Goal: Information Seeking & Learning: Learn about a topic

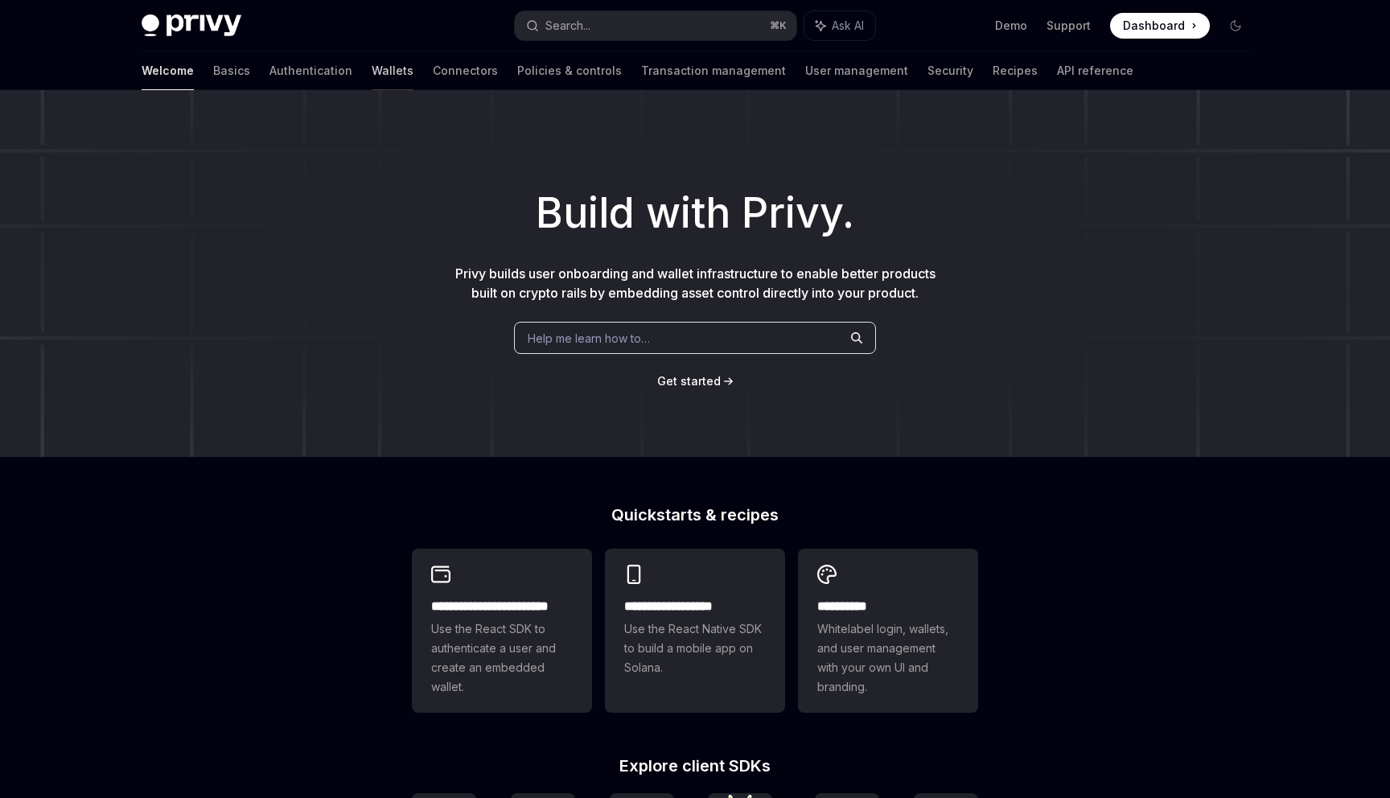
click at [372, 68] on link "Wallets" at bounding box center [393, 70] width 42 height 39
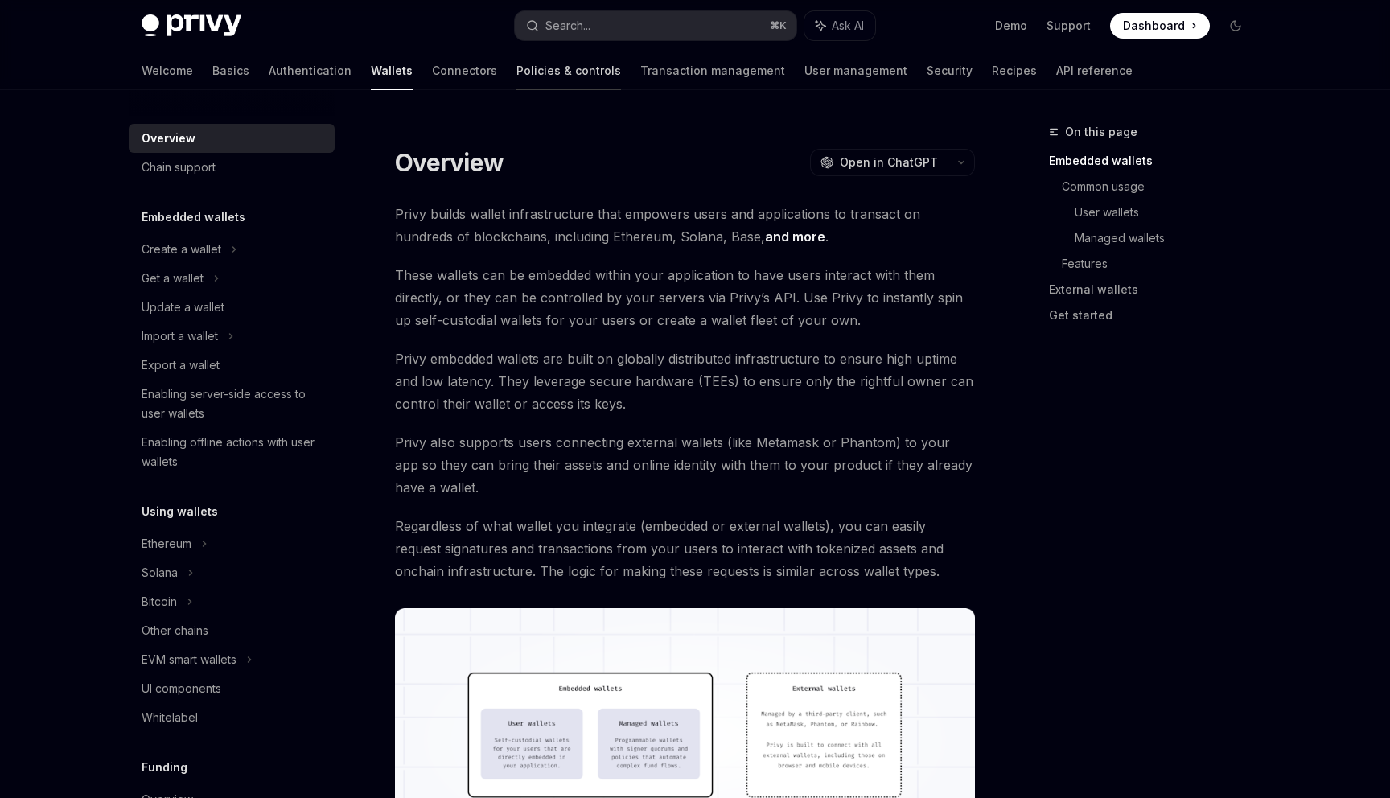
click at [517, 71] on link "Policies & controls" at bounding box center [569, 70] width 105 height 39
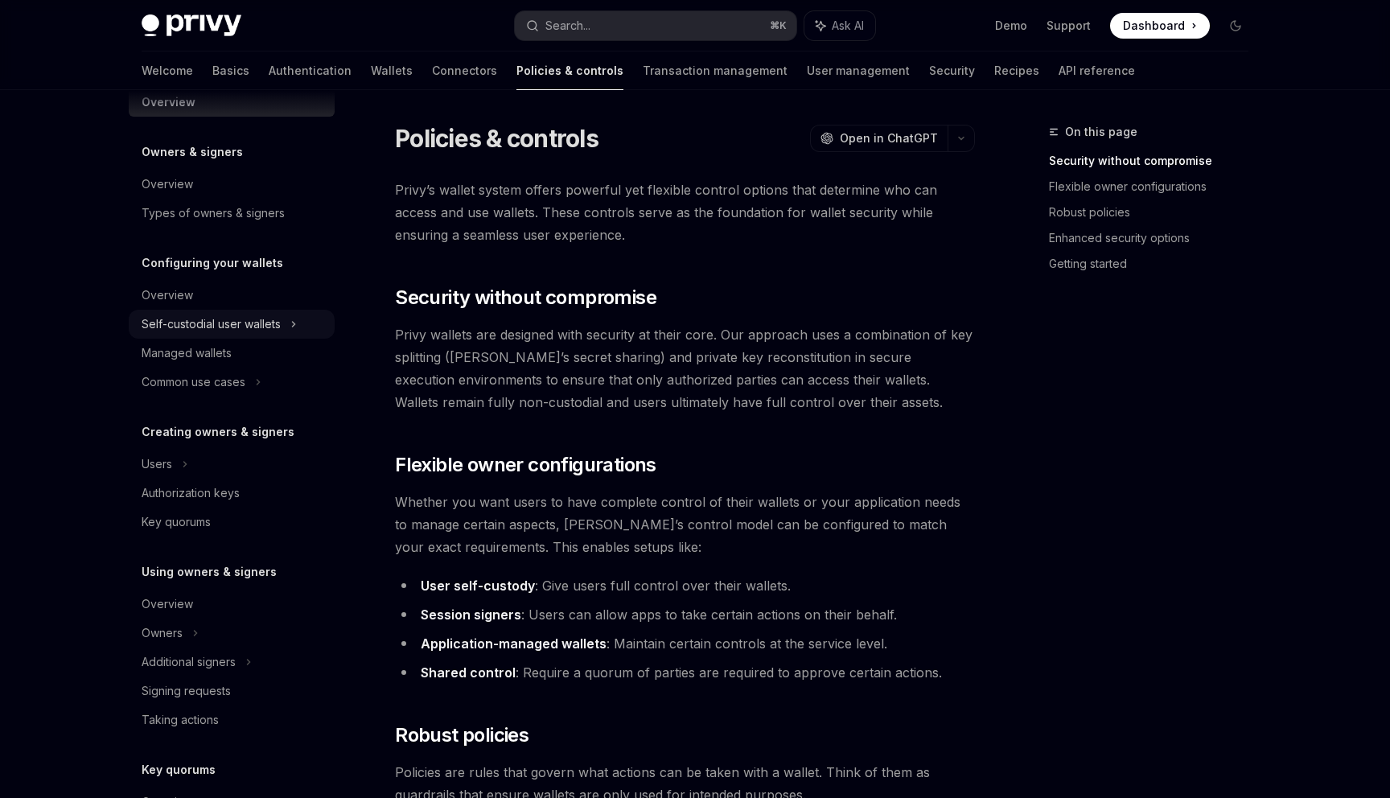
scroll to position [41, 0]
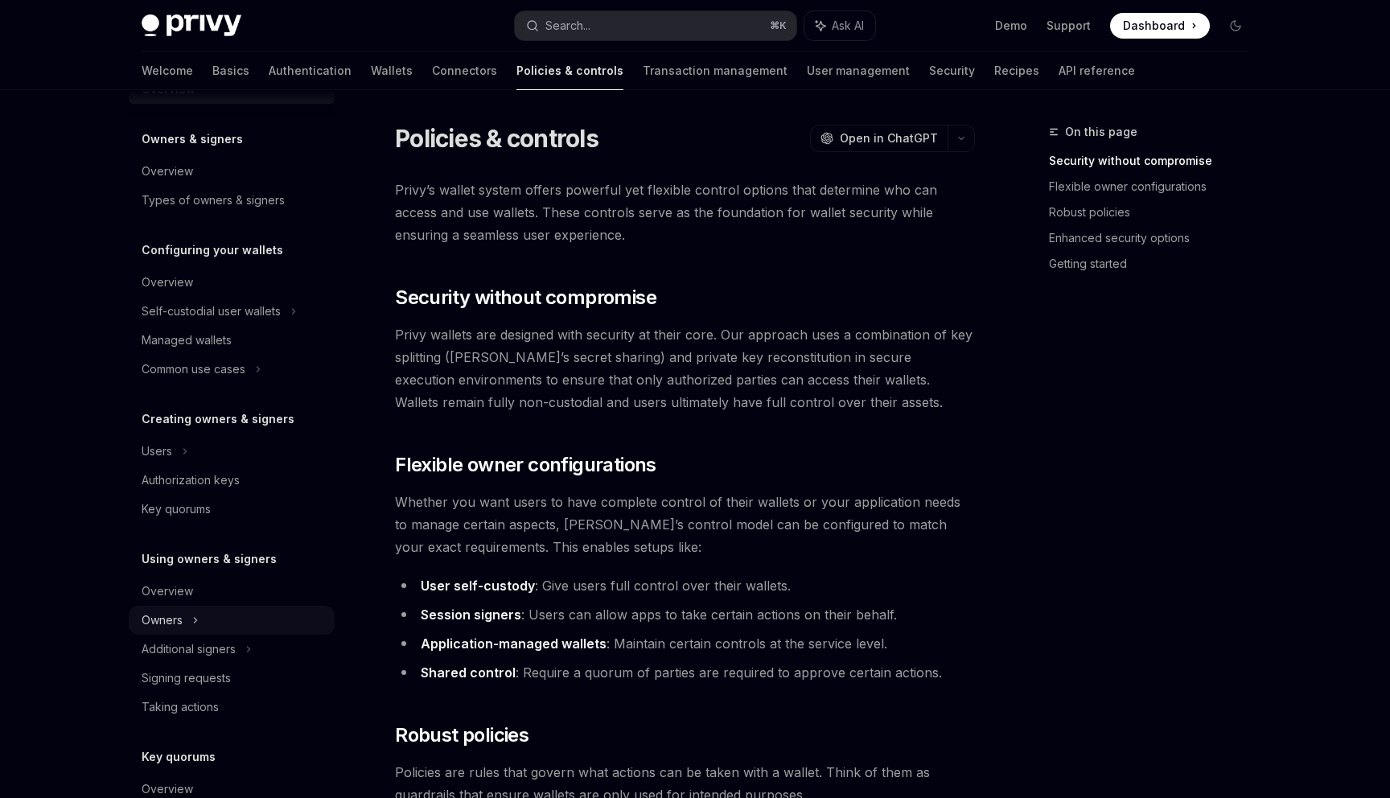
click at [200, 624] on div "Owners" at bounding box center [232, 620] width 206 height 29
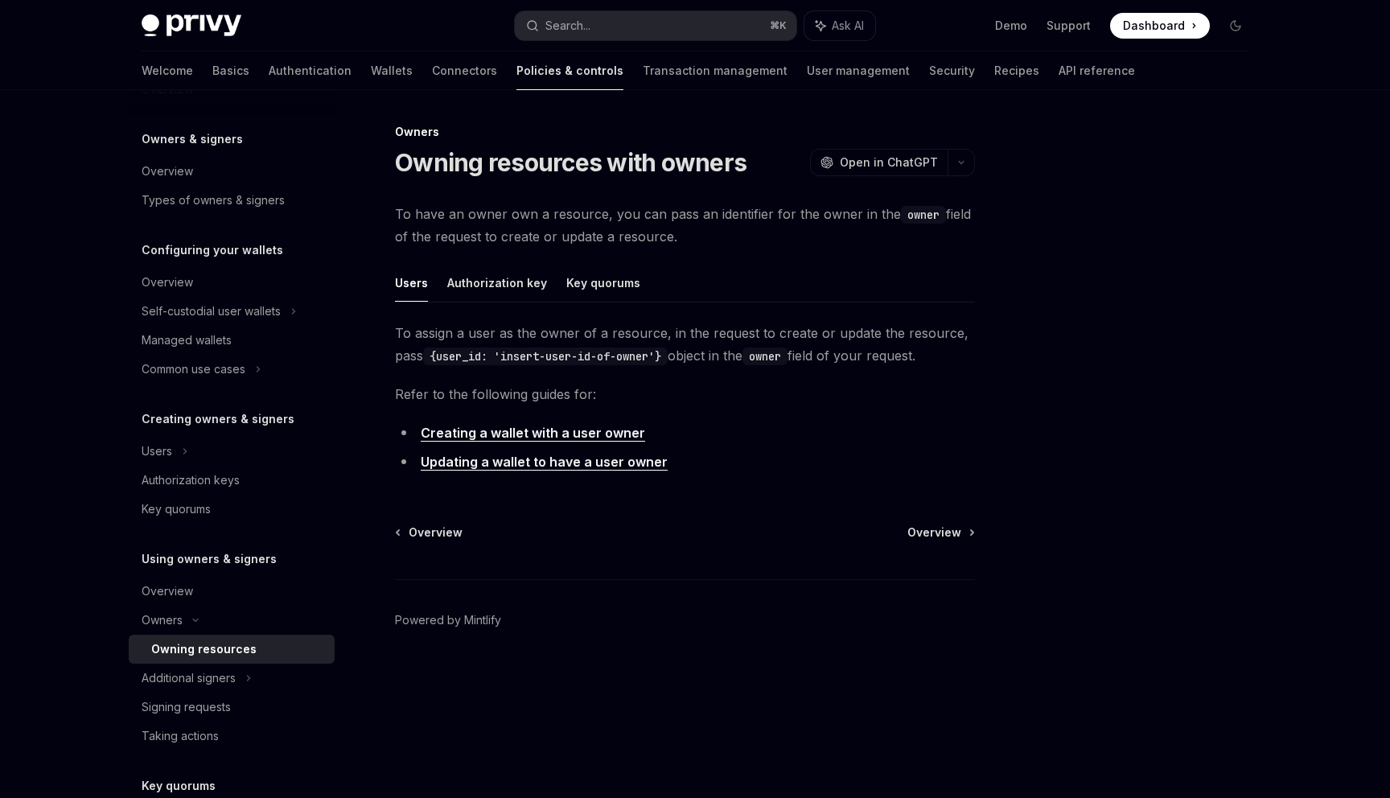
click at [685, 353] on span "To assign a user as the owner of a resource, in the request to create or update…" at bounding box center [685, 344] width 580 height 45
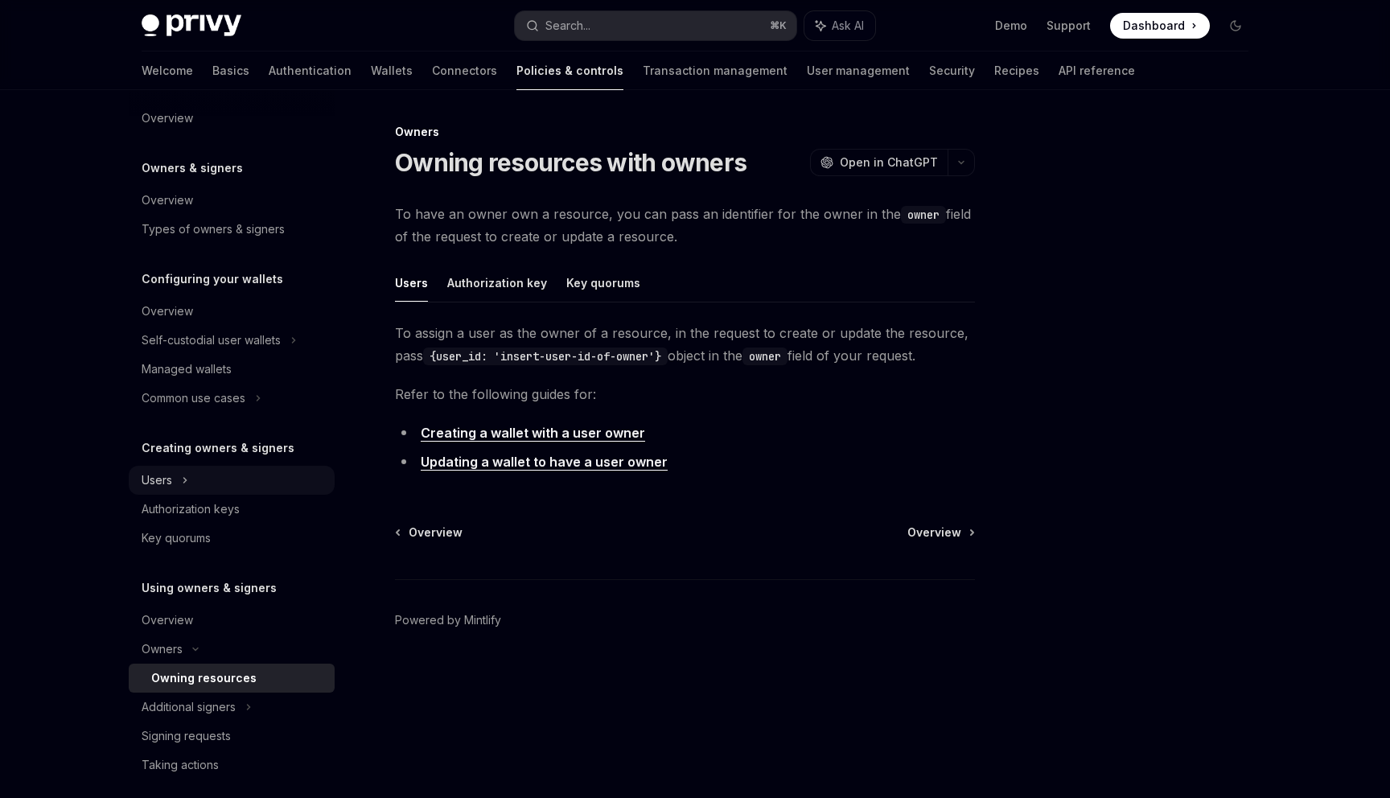
scroll to position [10, 0]
click at [193, 215] on link "Overview" at bounding box center [232, 201] width 206 height 29
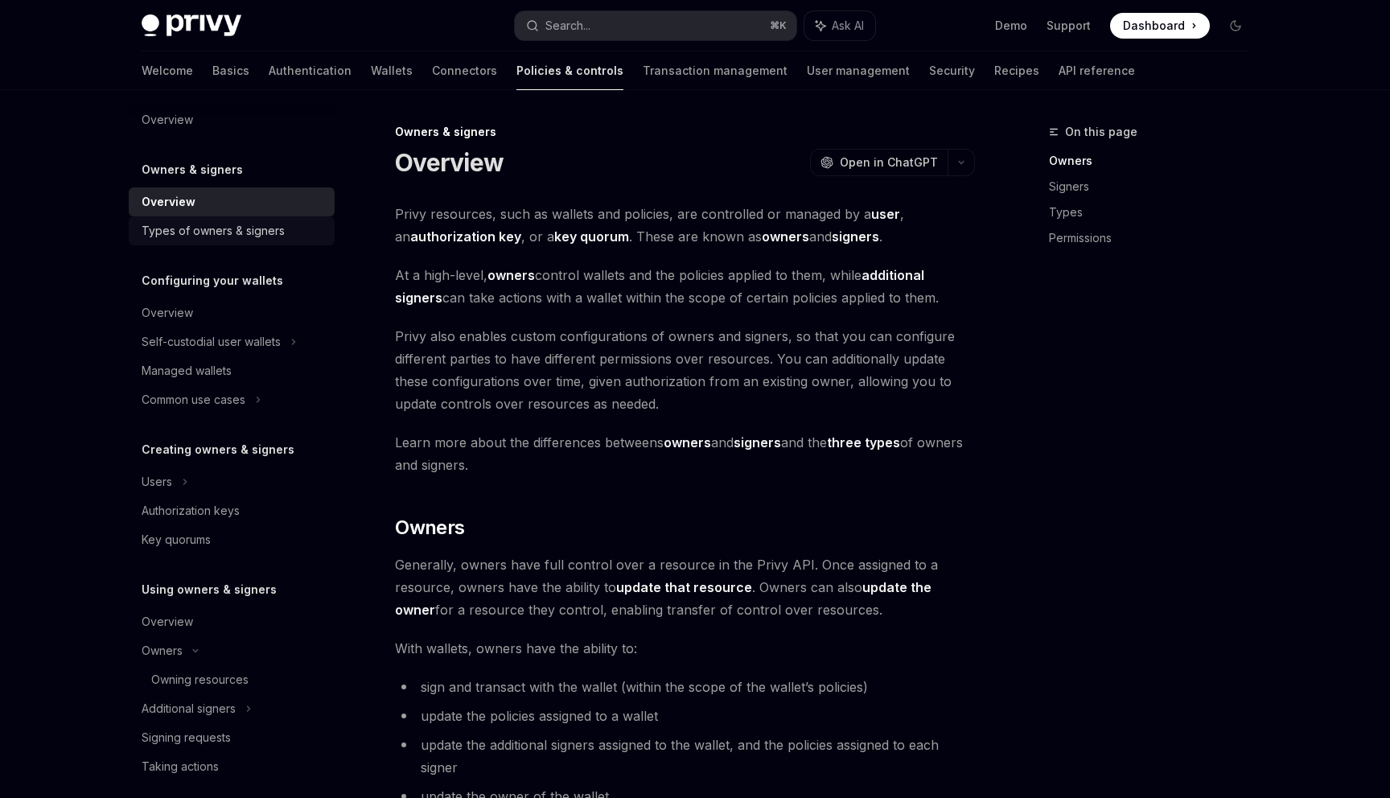
click at [196, 227] on div "Types of owners & signers" at bounding box center [213, 230] width 143 height 19
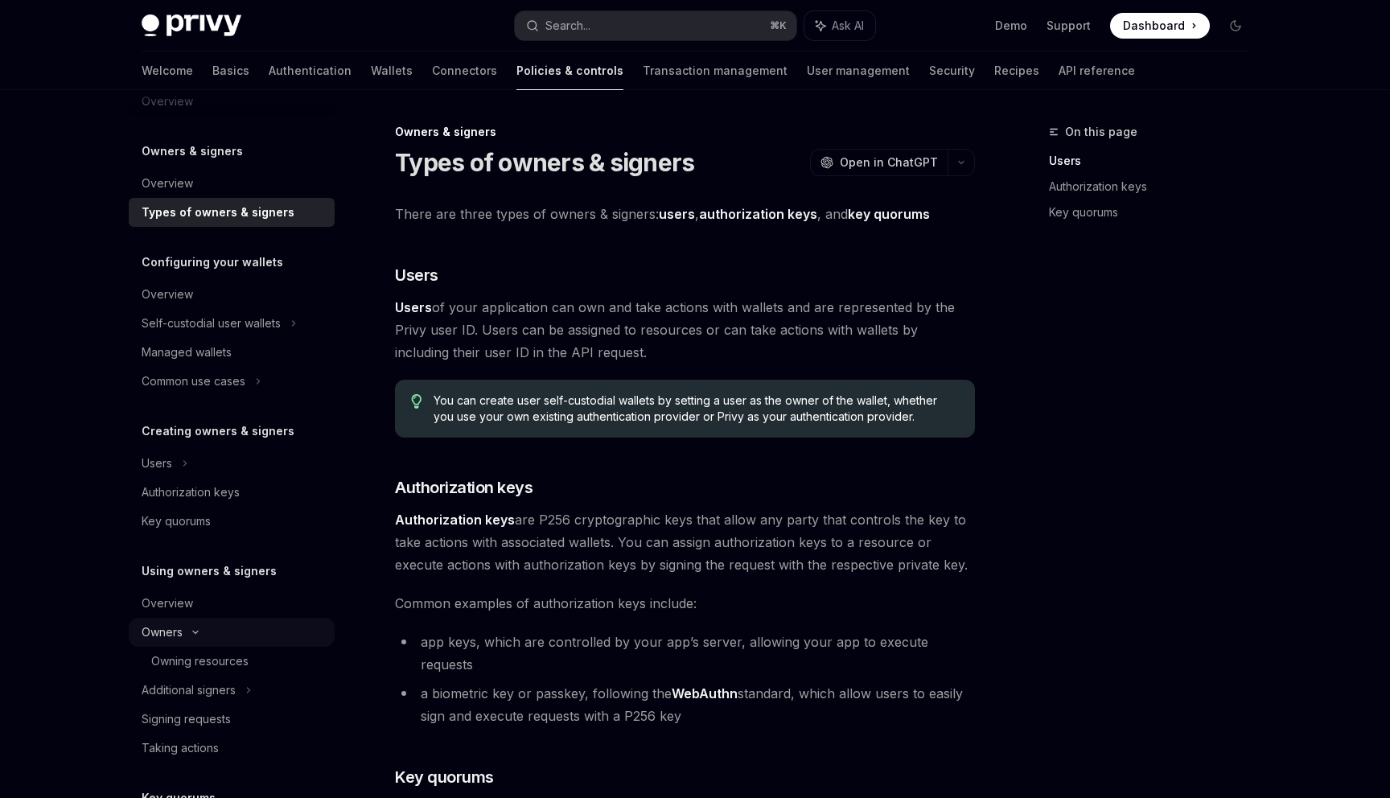
scroll to position [39, 0]
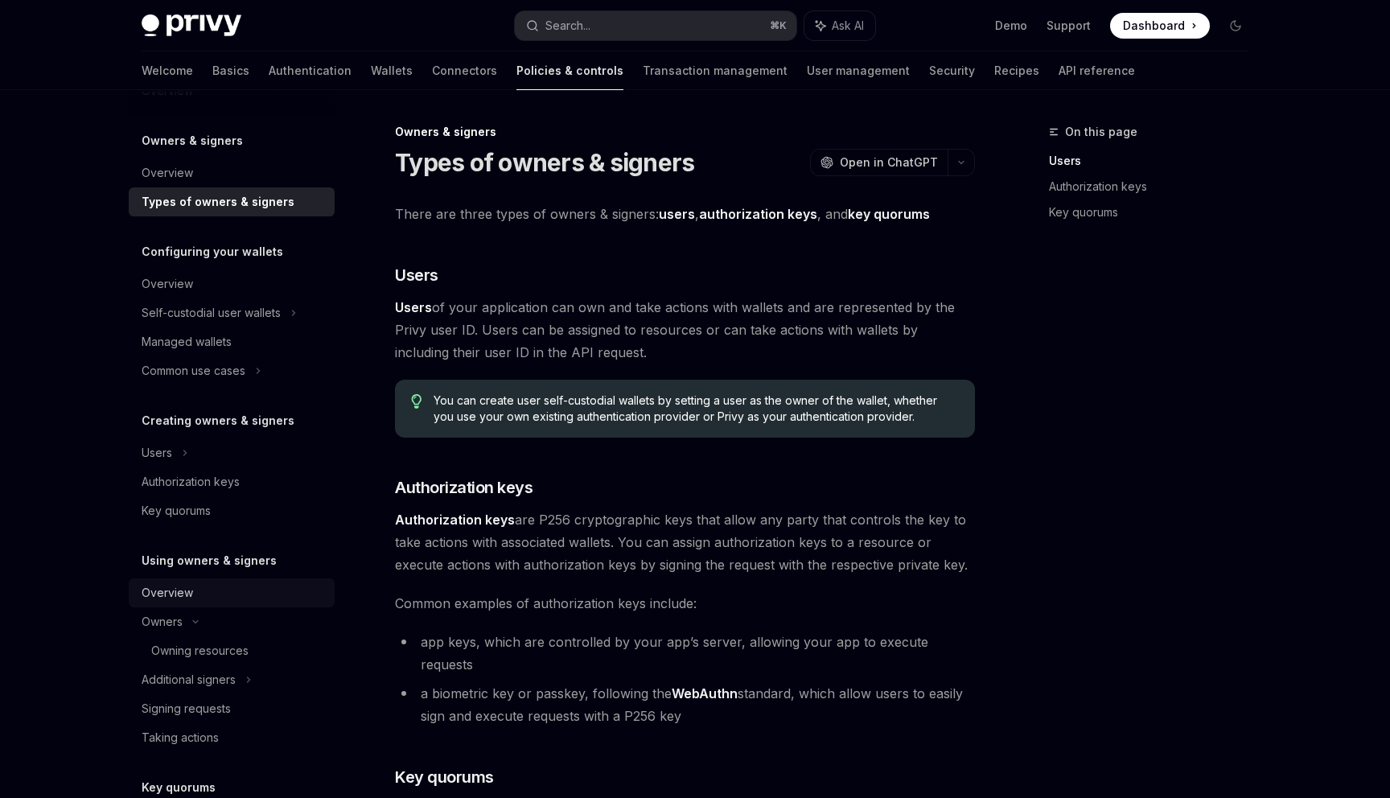
click at [200, 589] on div "Overview" at bounding box center [233, 592] width 183 height 19
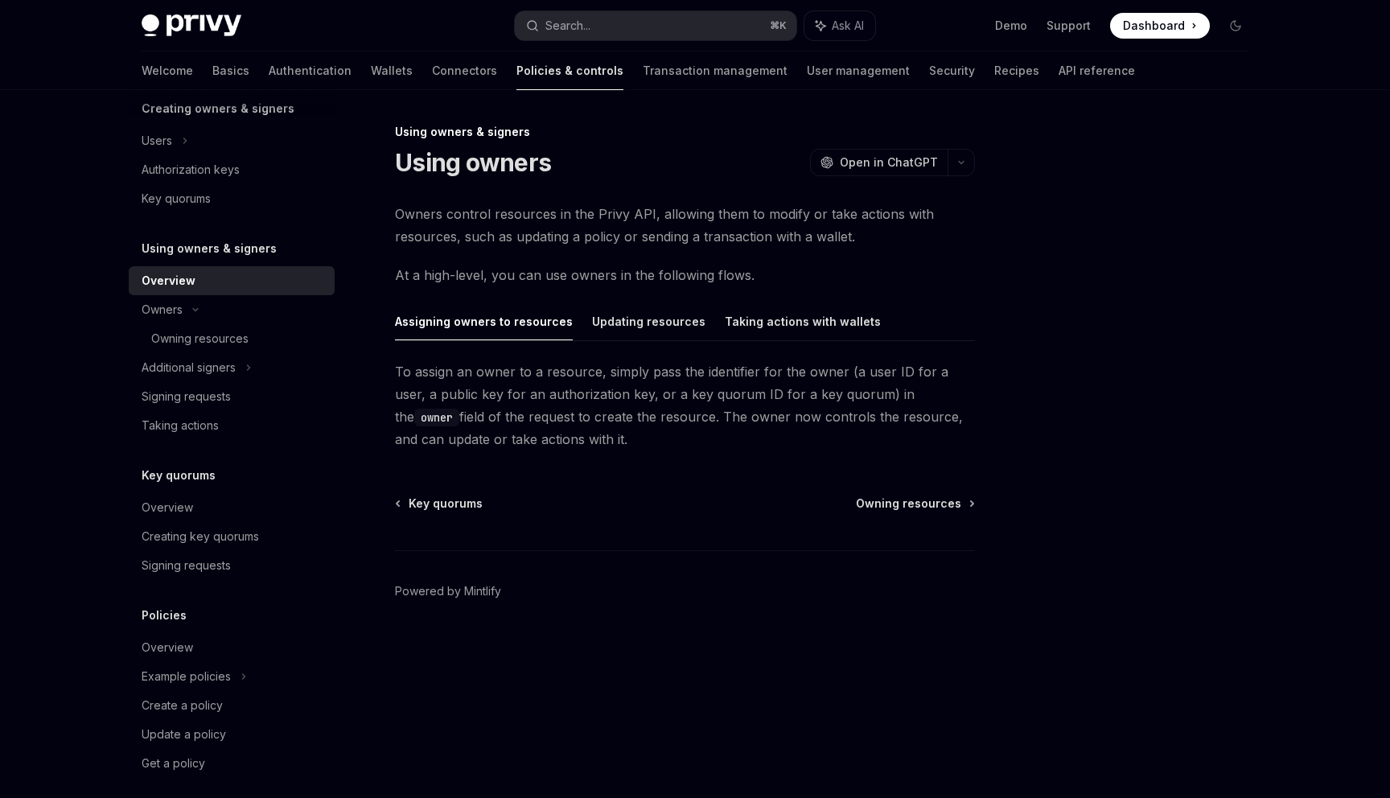
scroll to position [364, 0]
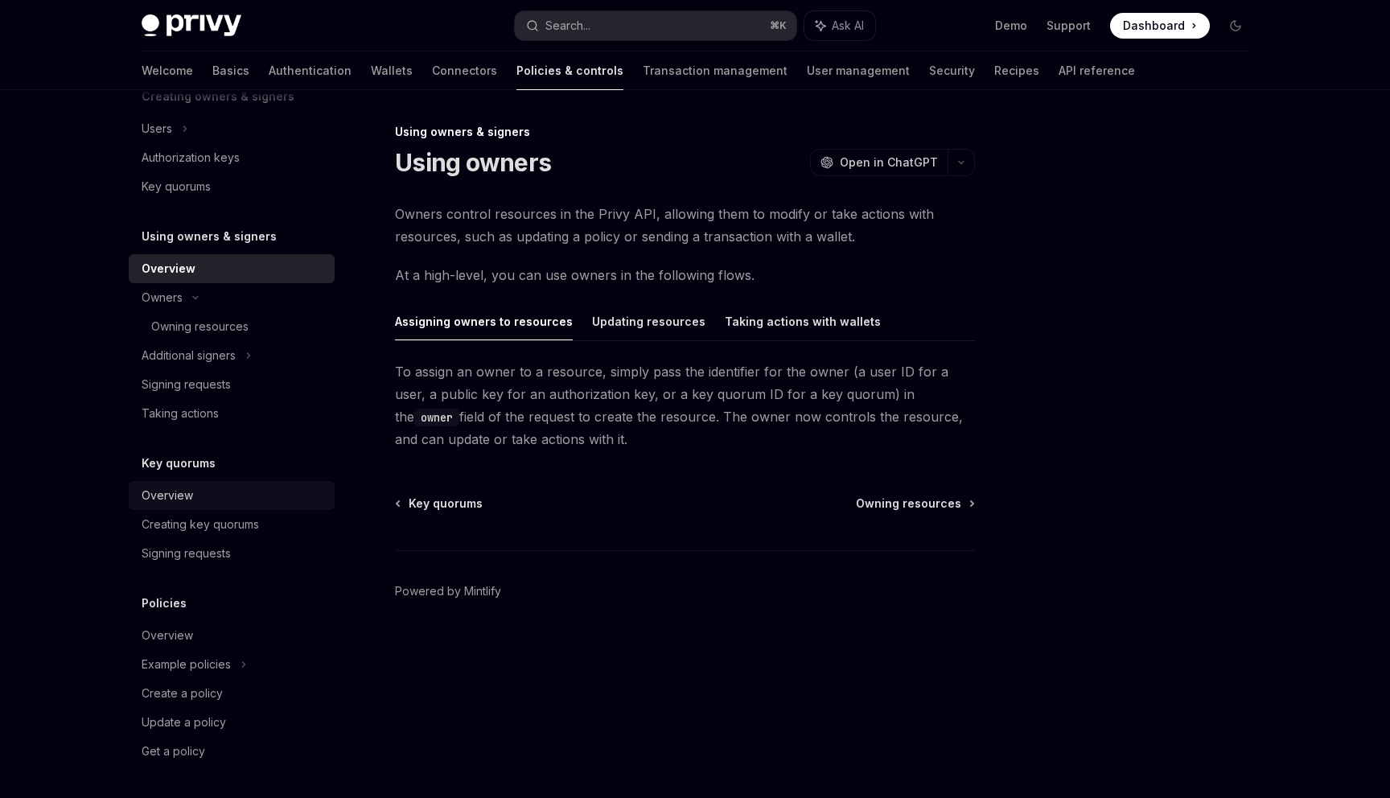
click at [162, 492] on div "Overview" at bounding box center [167, 495] width 51 height 19
type textarea "*"
